Goal: Find specific page/section: Find specific page/section

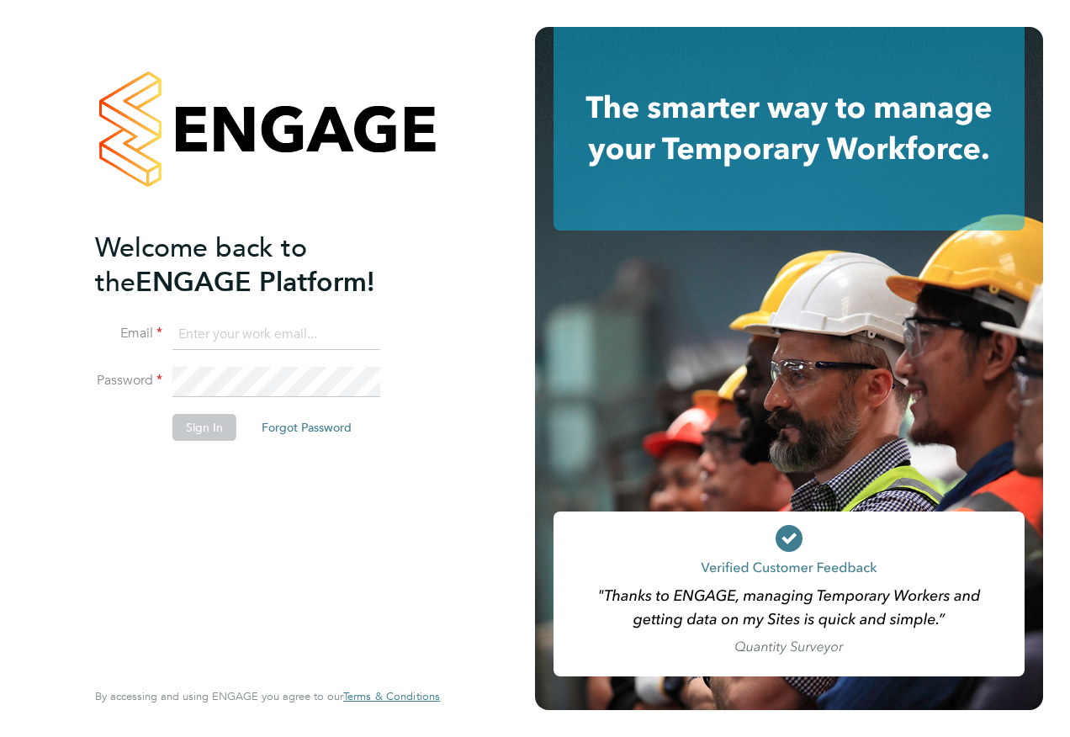
type input "Emma.Wood1@ncclondon.ac.uk"
click at [232, 418] on button "Sign In" at bounding box center [204, 427] width 64 height 27
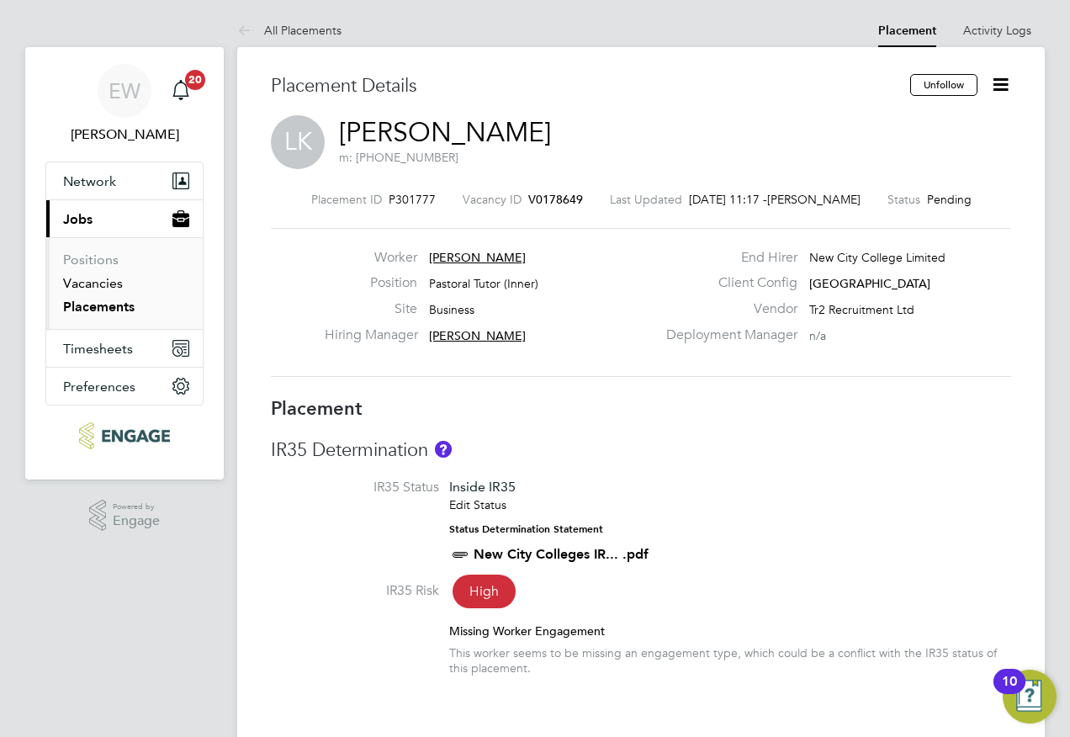
click at [90, 285] on link "Vacancies" at bounding box center [93, 283] width 60 height 16
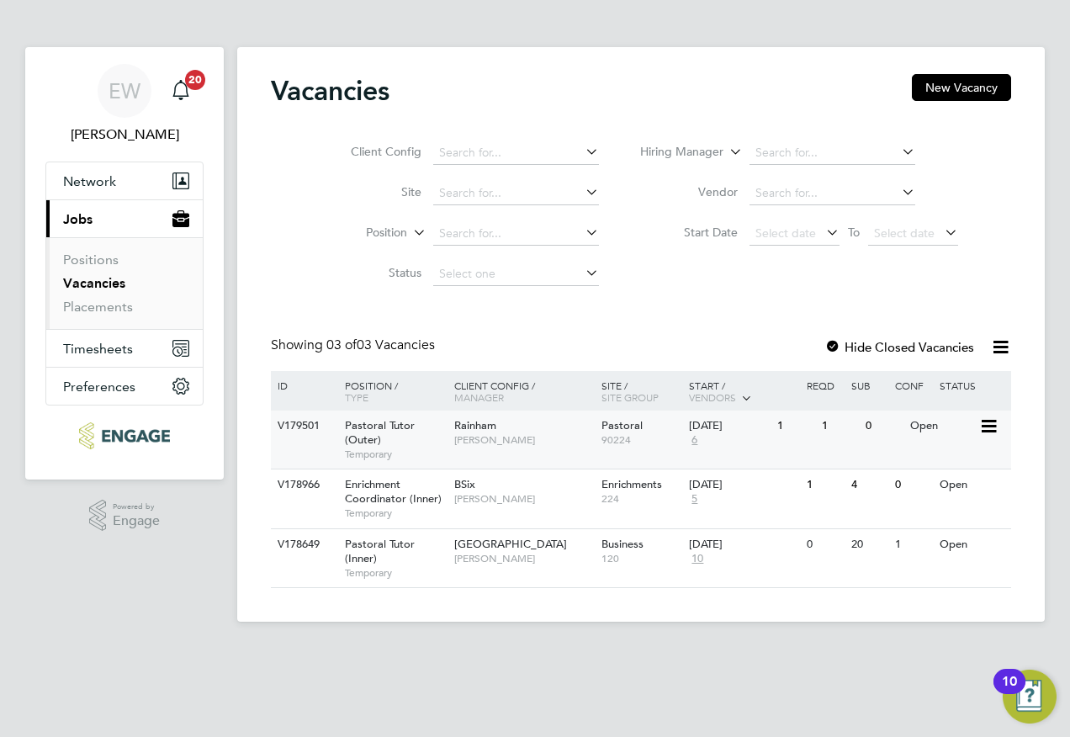
click at [510, 436] on span "[PERSON_NAME]" at bounding box center [523, 439] width 139 height 13
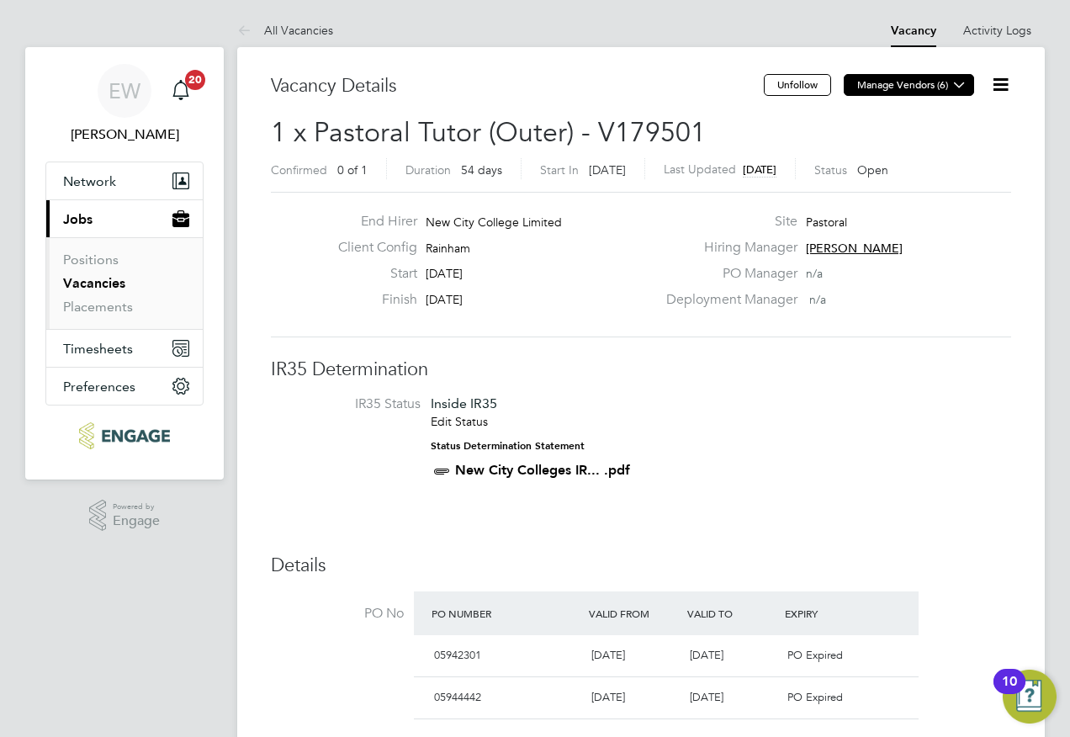
click at [913, 82] on button "Manage Vendors (6)" at bounding box center [909, 85] width 130 height 22
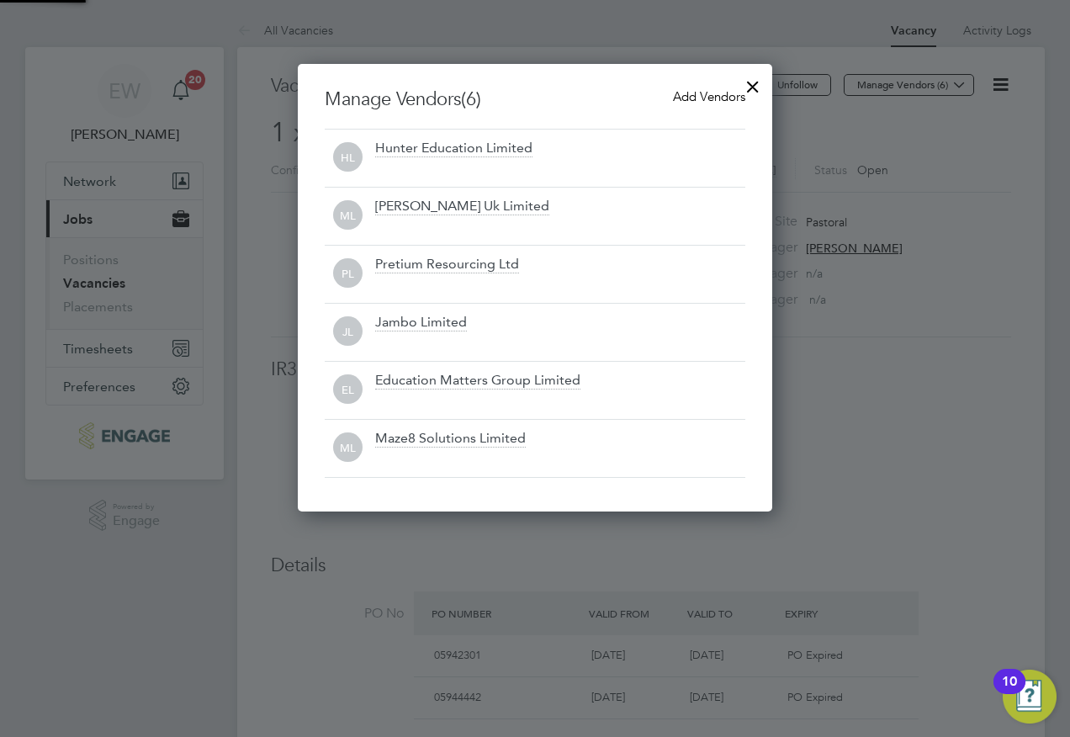
scroll to position [448, 475]
click at [748, 91] on div at bounding box center [753, 82] width 30 height 30
